Goal: Transaction & Acquisition: Download file/media

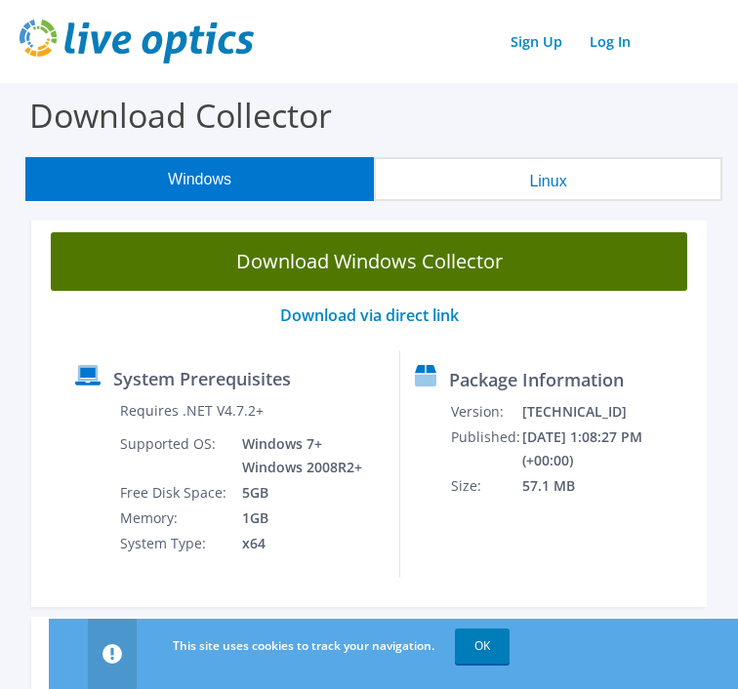
click at [519, 258] on link "Download Windows Collector" at bounding box center [369, 261] width 636 height 59
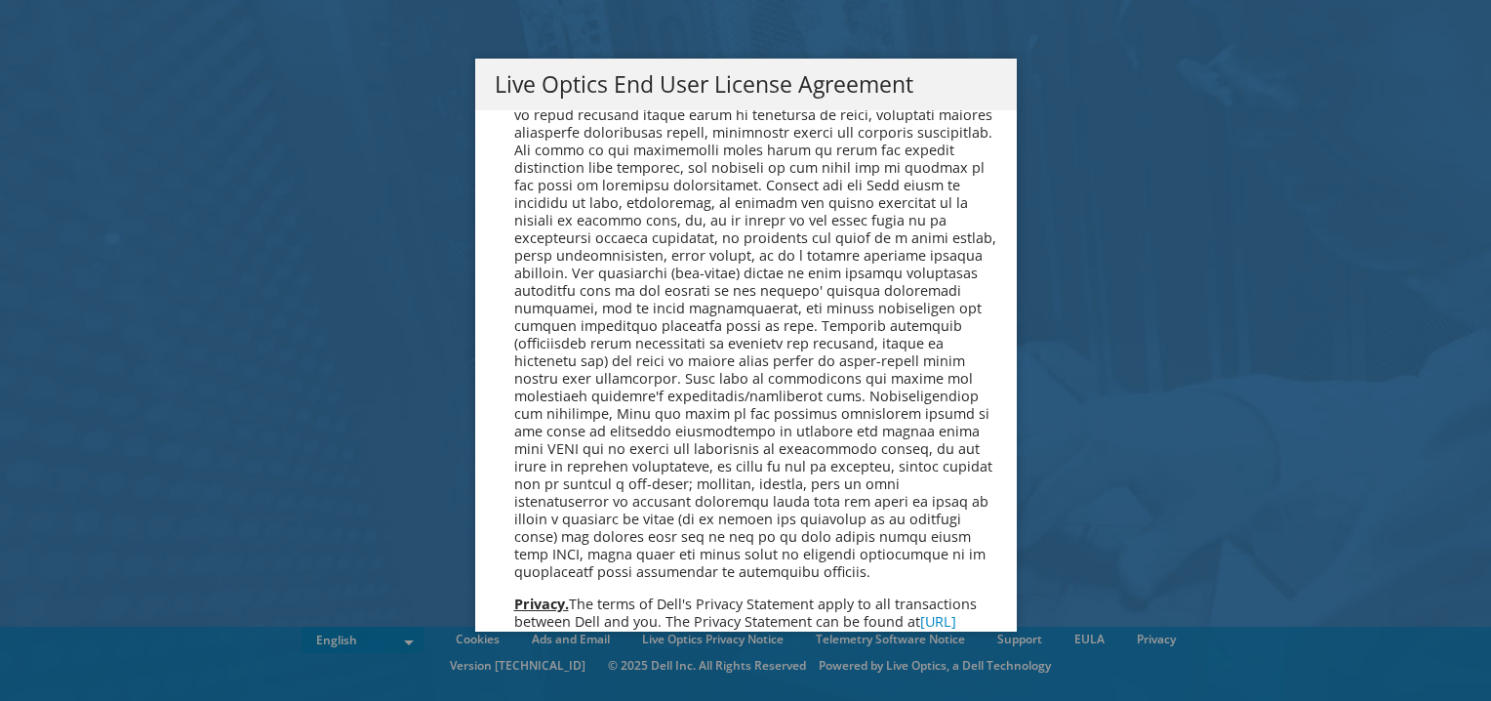
scroll to position [7381, 0]
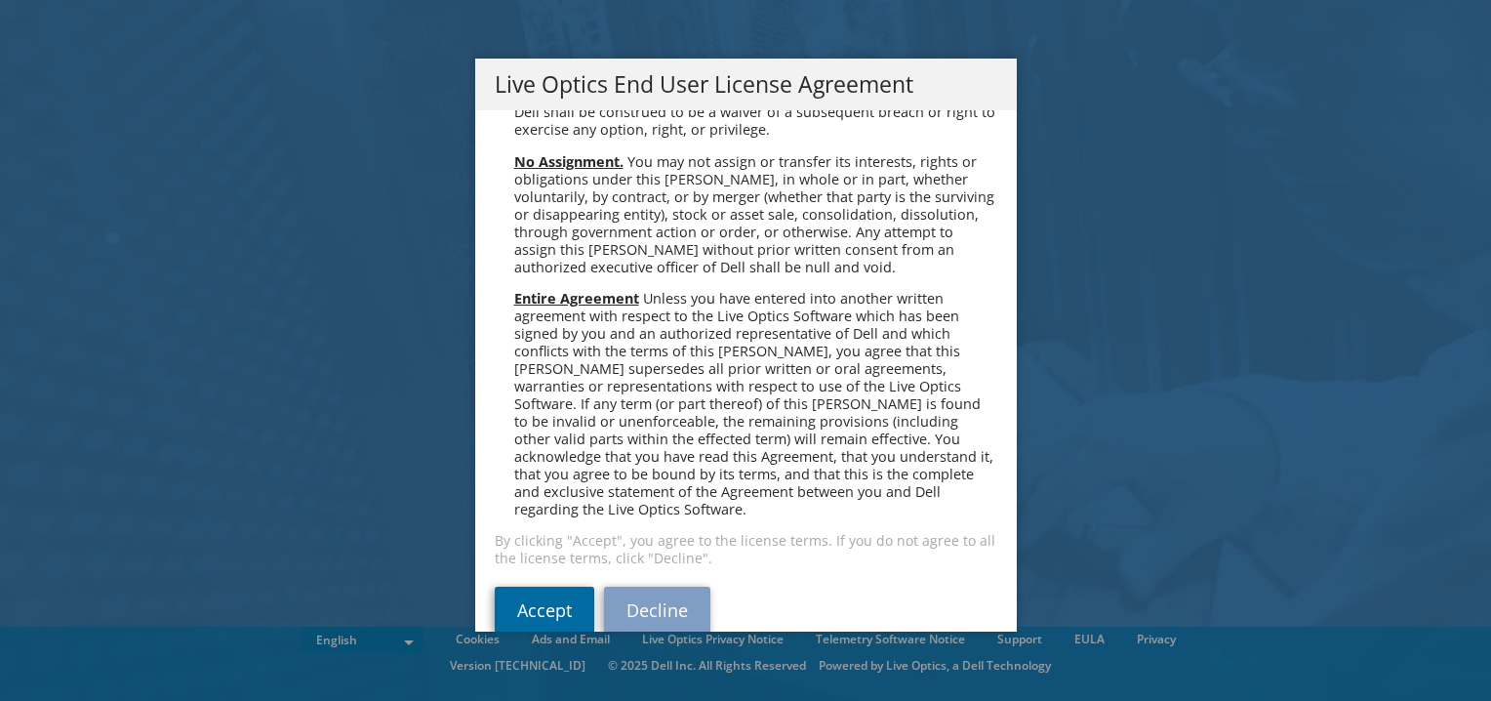
click at [535, 587] on link "Accept" at bounding box center [545, 610] width 100 height 47
